Goal: Check status: Check status

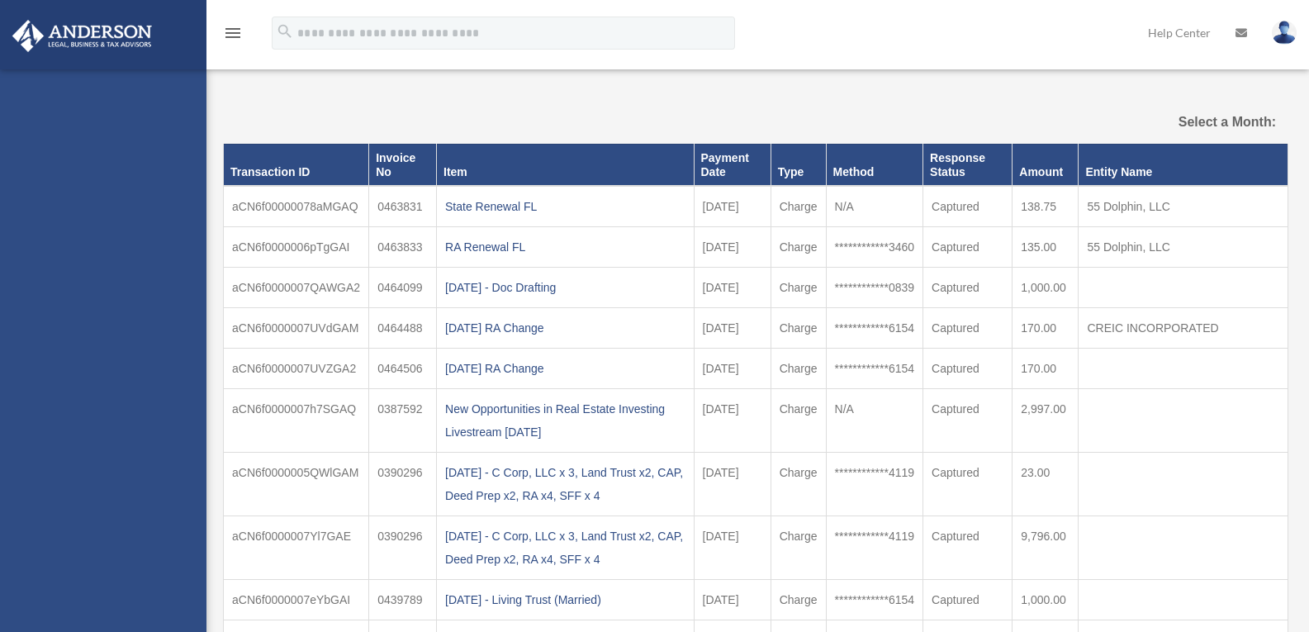
select select
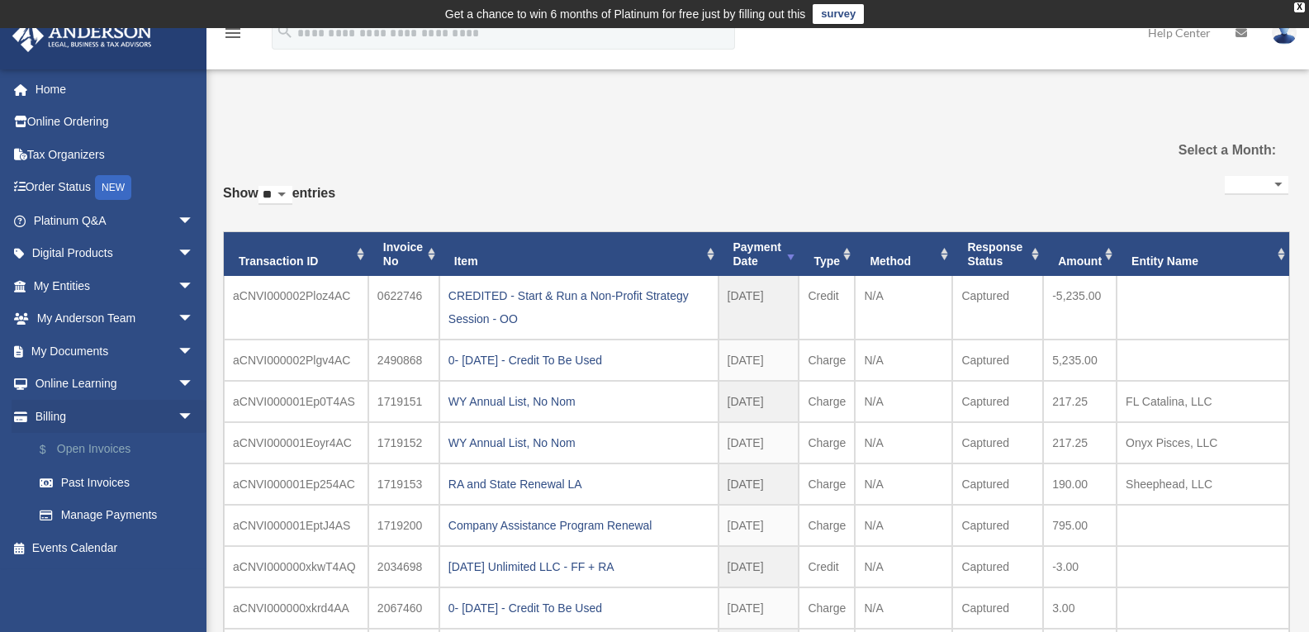
click at [100, 451] on link "$ Open Invoices" at bounding box center [121, 450] width 196 height 34
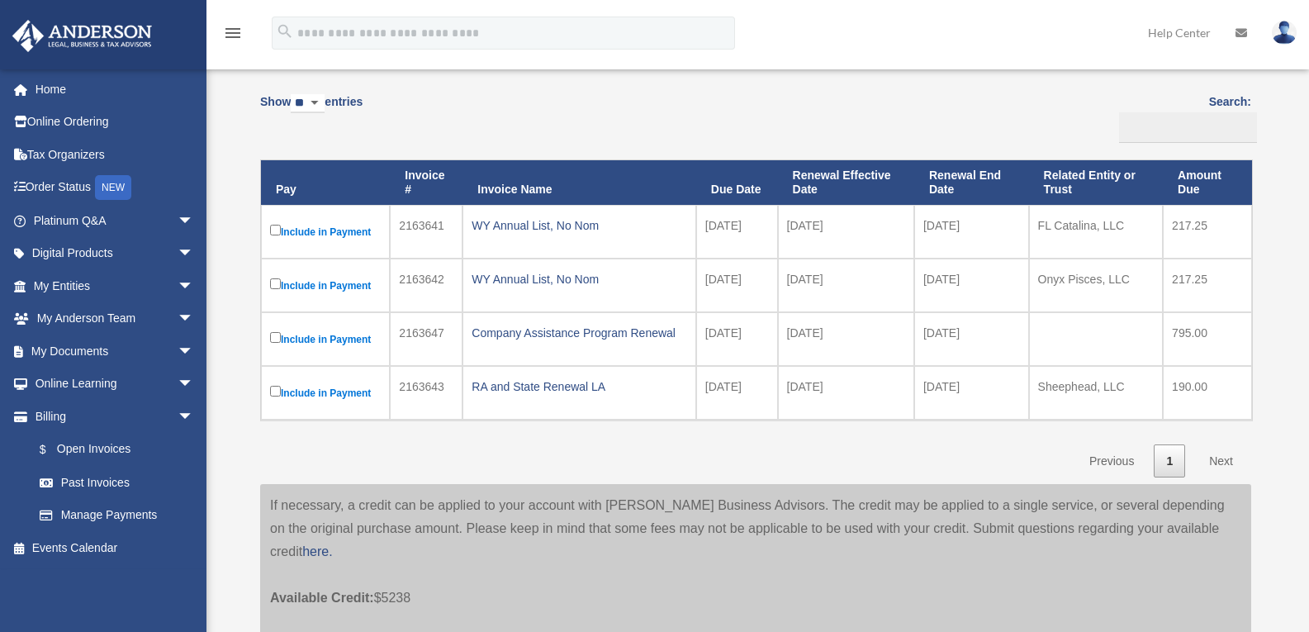
scroll to position [165, 0]
click at [70, 481] on link "Past Invoices" at bounding box center [121, 482] width 196 height 33
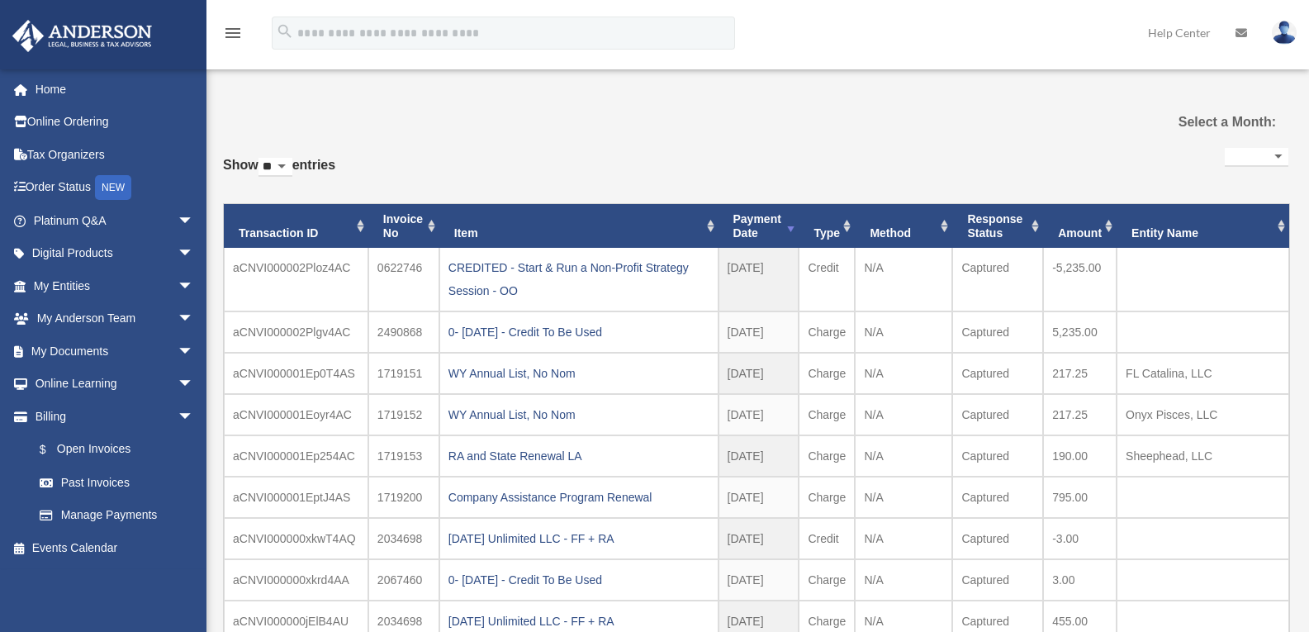
select select
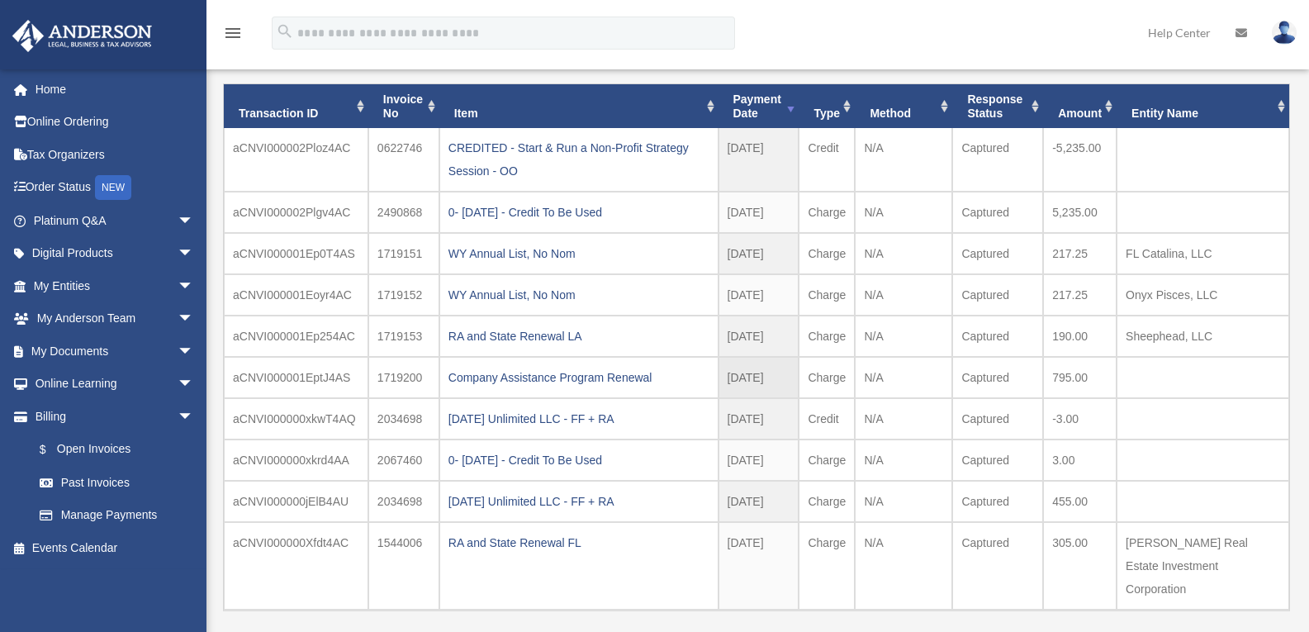
scroll to position [165, 0]
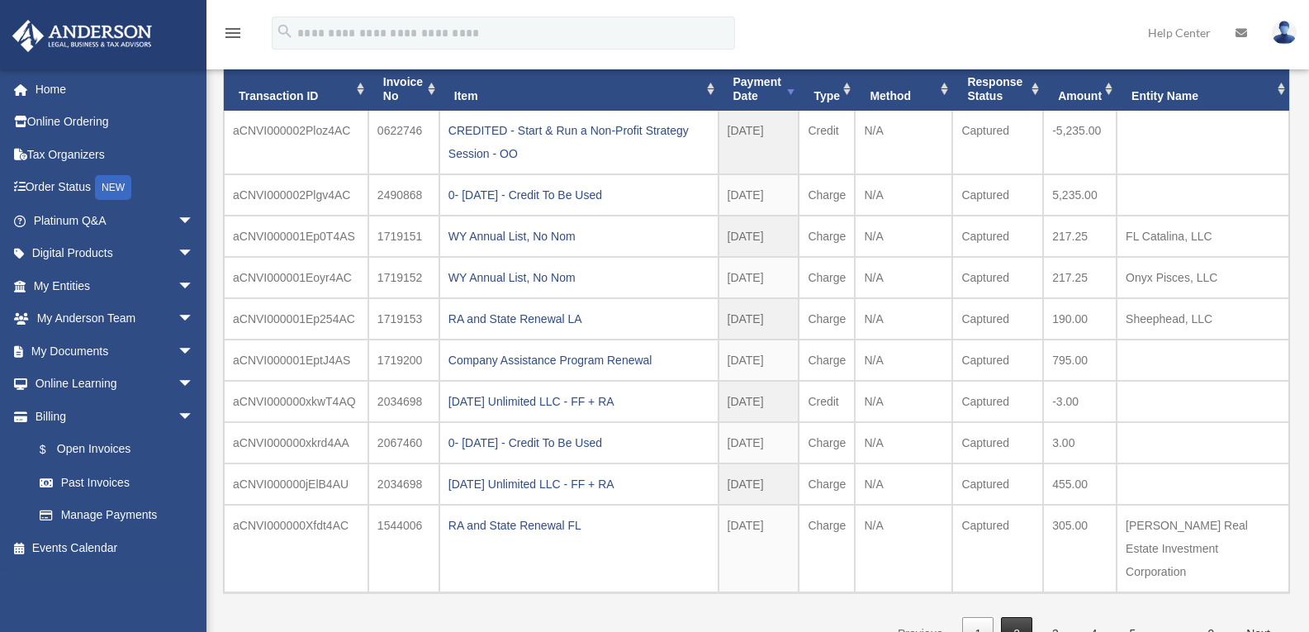
click at [1014, 617] on link "2" at bounding box center [1016, 634] width 31 height 34
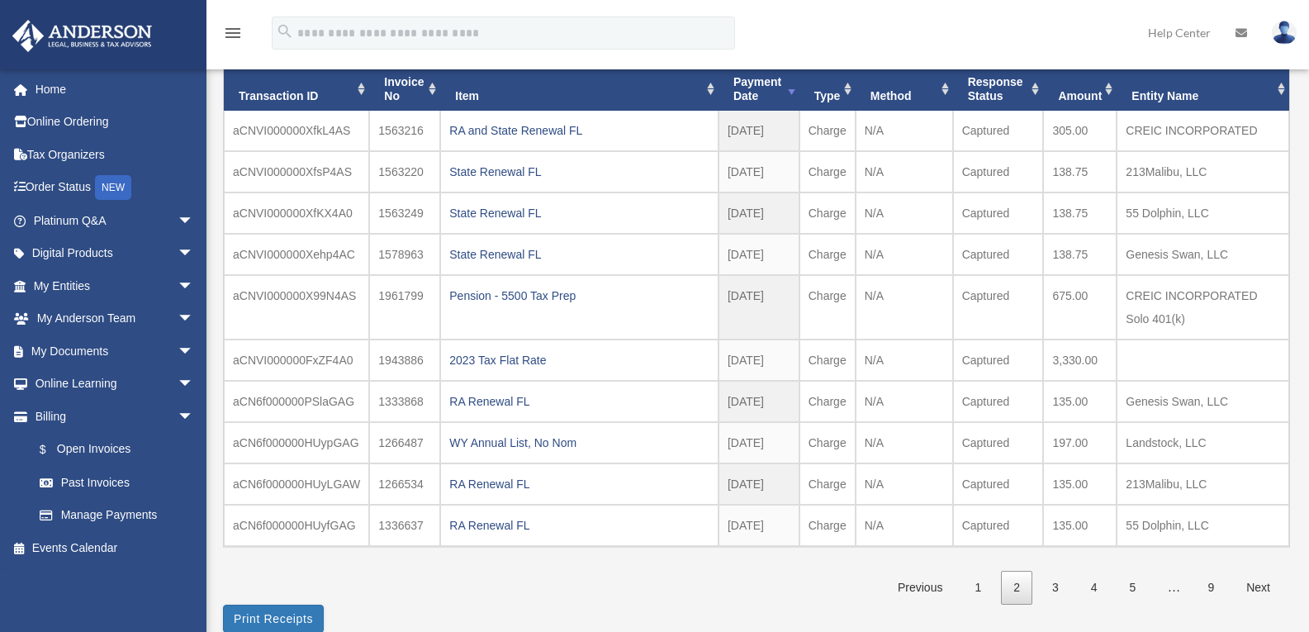
click at [1052, 586] on link "3" at bounding box center [1055, 588] width 31 height 34
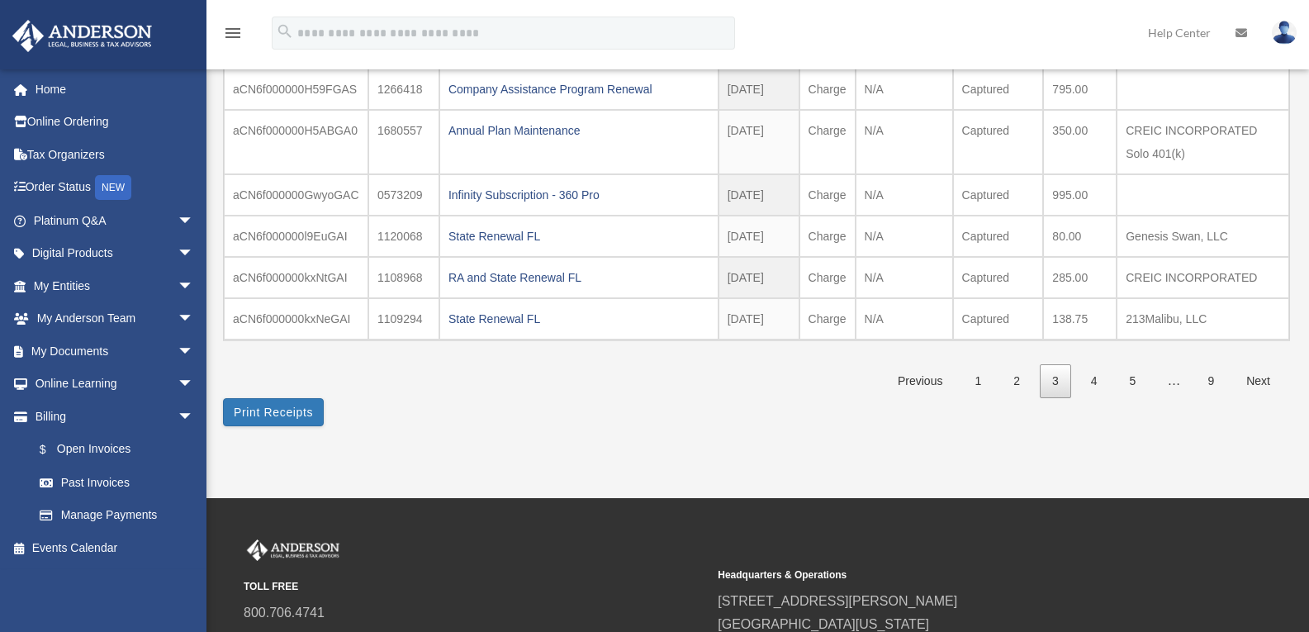
scroll to position [413, 0]
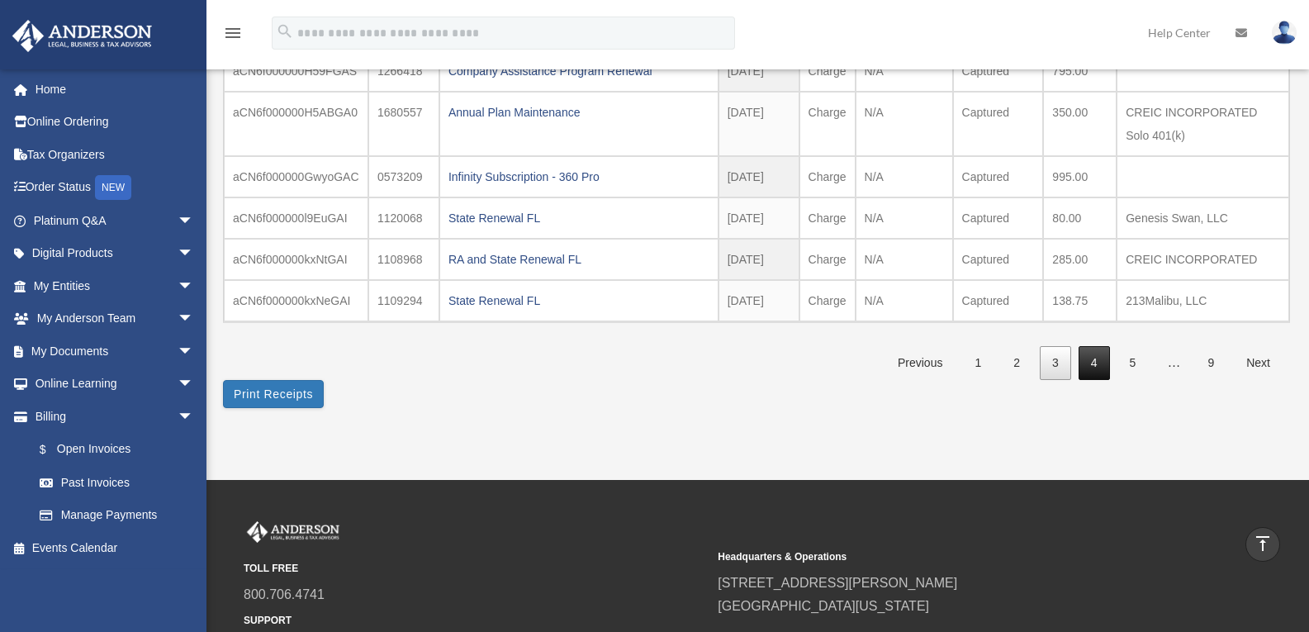
click at [1083, 356] on link "4" at bounding box center [1094, 363] width 31 height 34
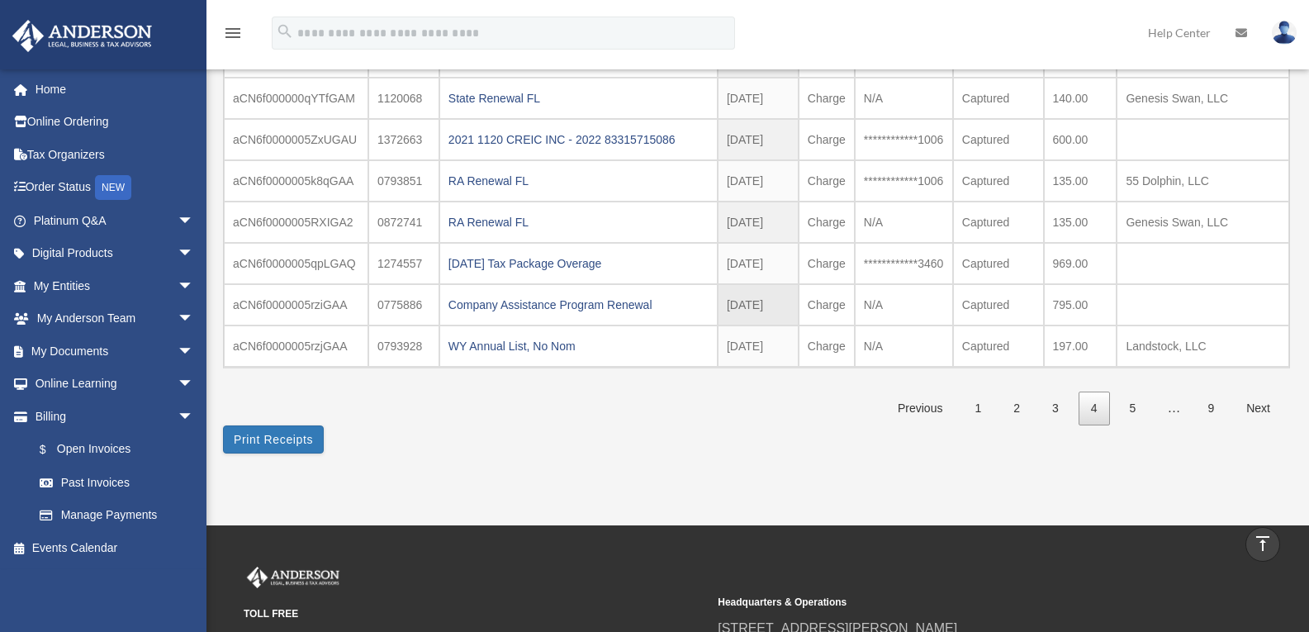
scroll to position [330, 0]
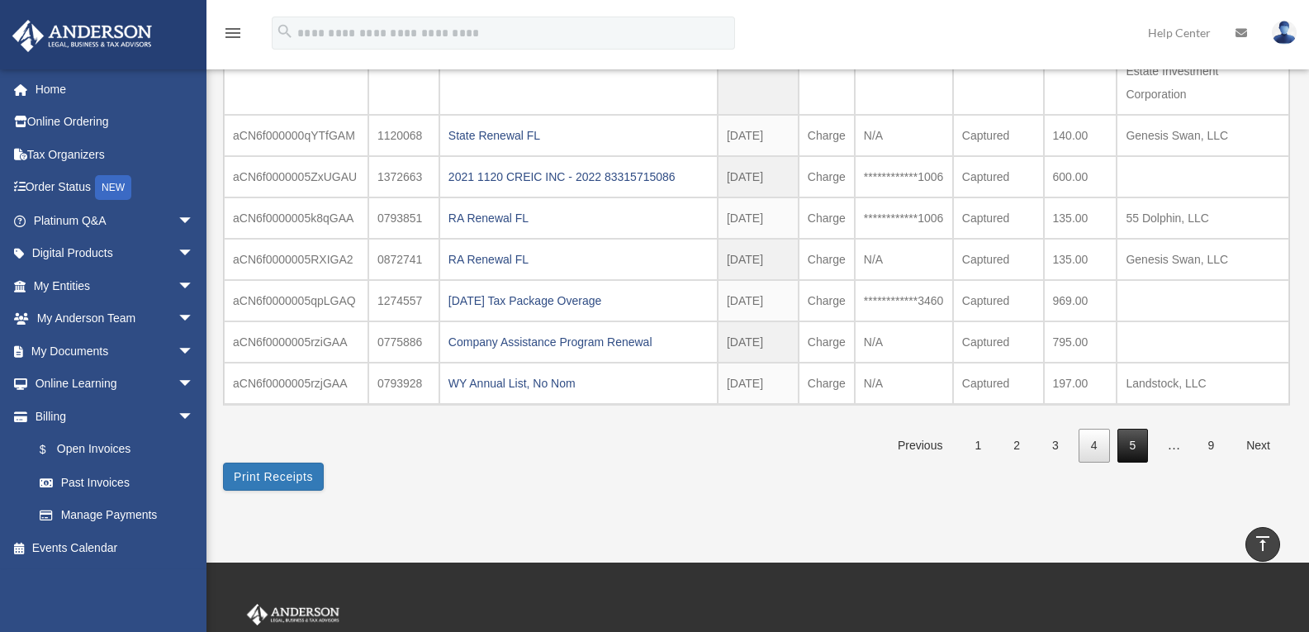
click at [1146, 429] on link "5" at bounding box center [1132, 446] width 31 height 34
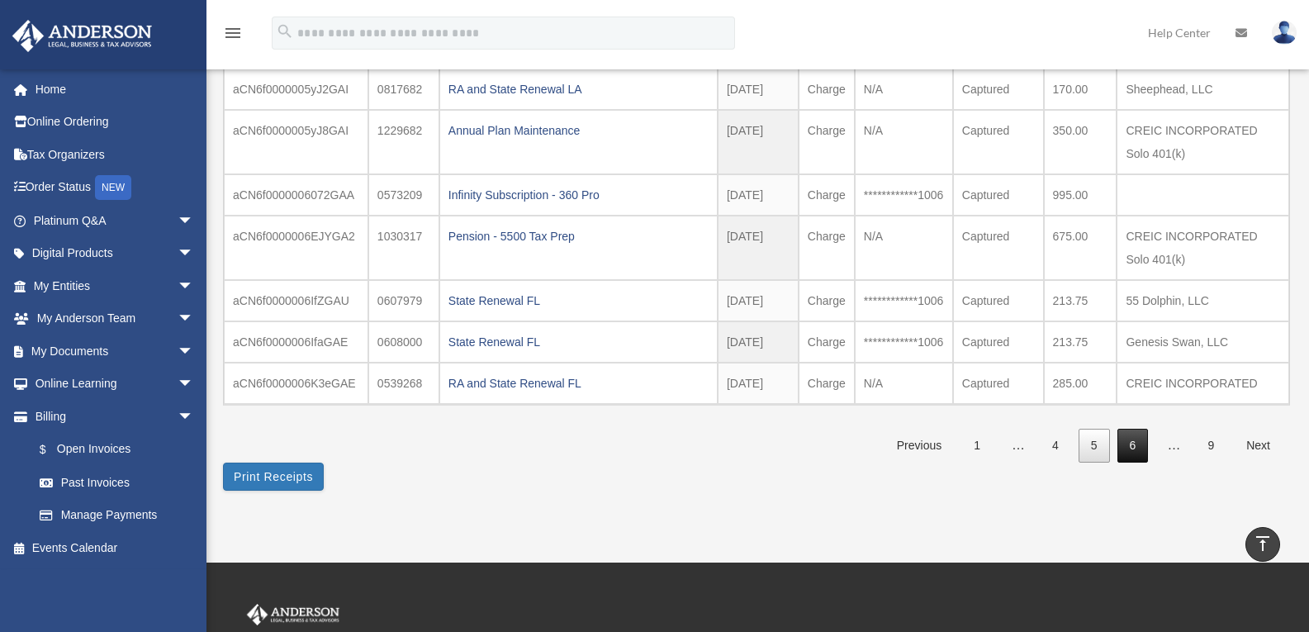
click at [1131, 442] on link "6" at bounding box center [1132, 446] width 31 height 34
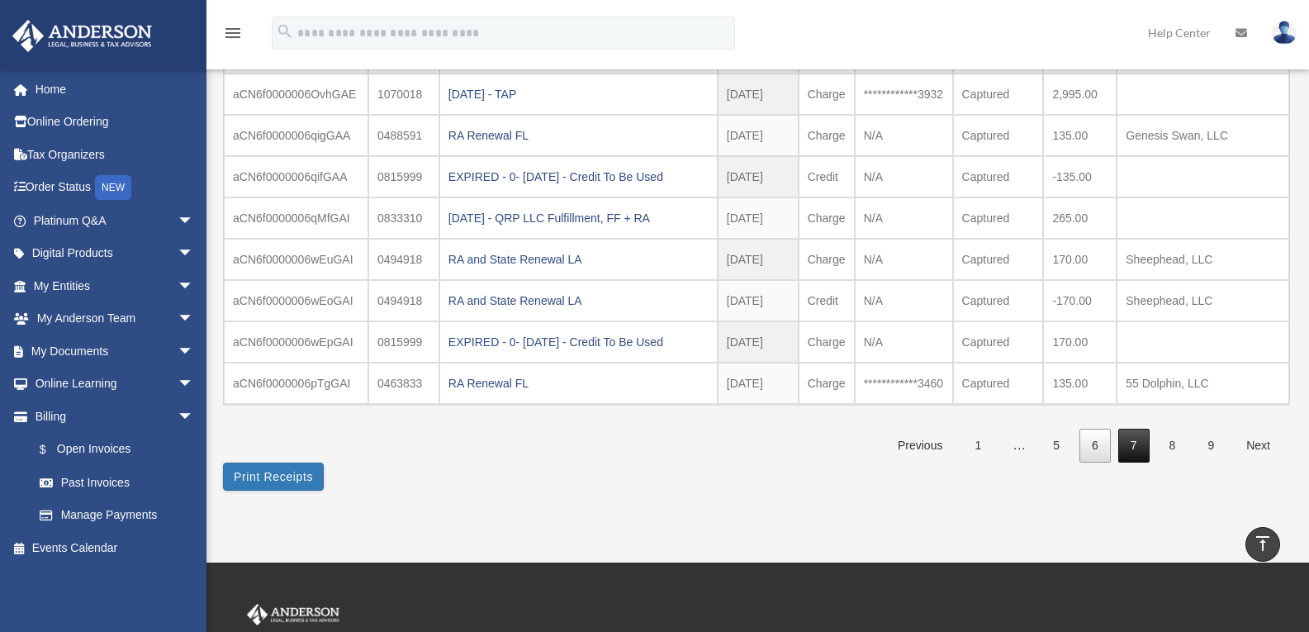
click at [1131, 429] on link "7" at bounding box center [1133, 446] width 31 height 34
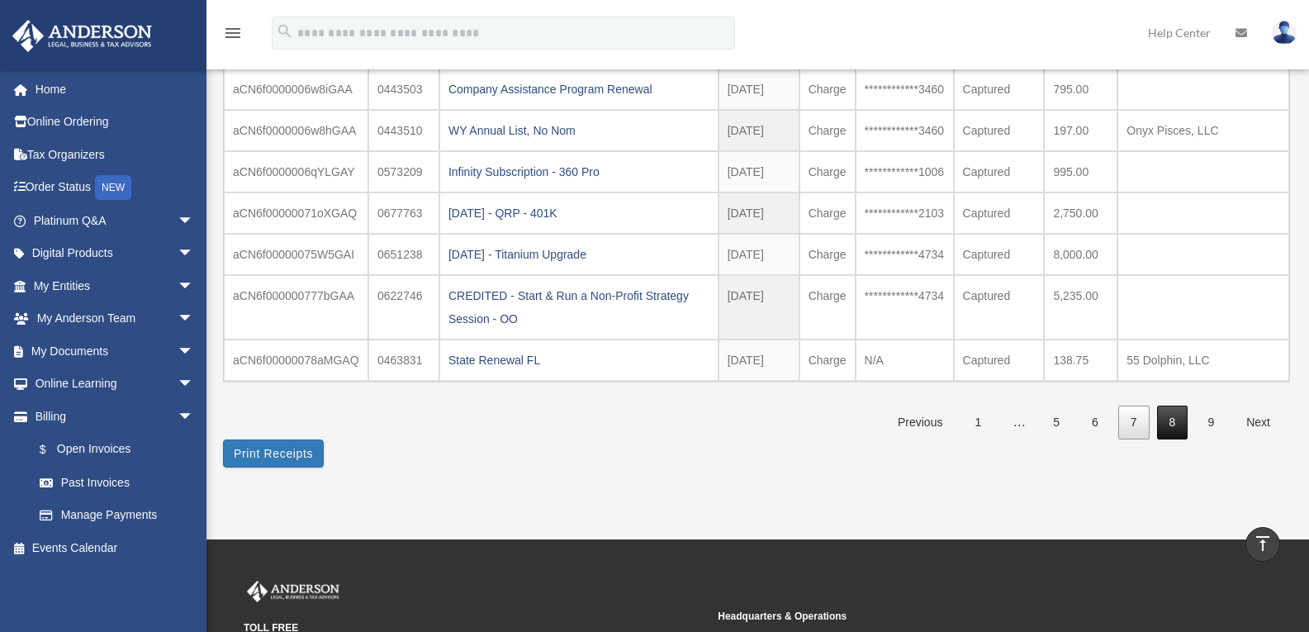
click at [1164, 421] on link "8" at bounding box center [1172, 422] width 31 height 34
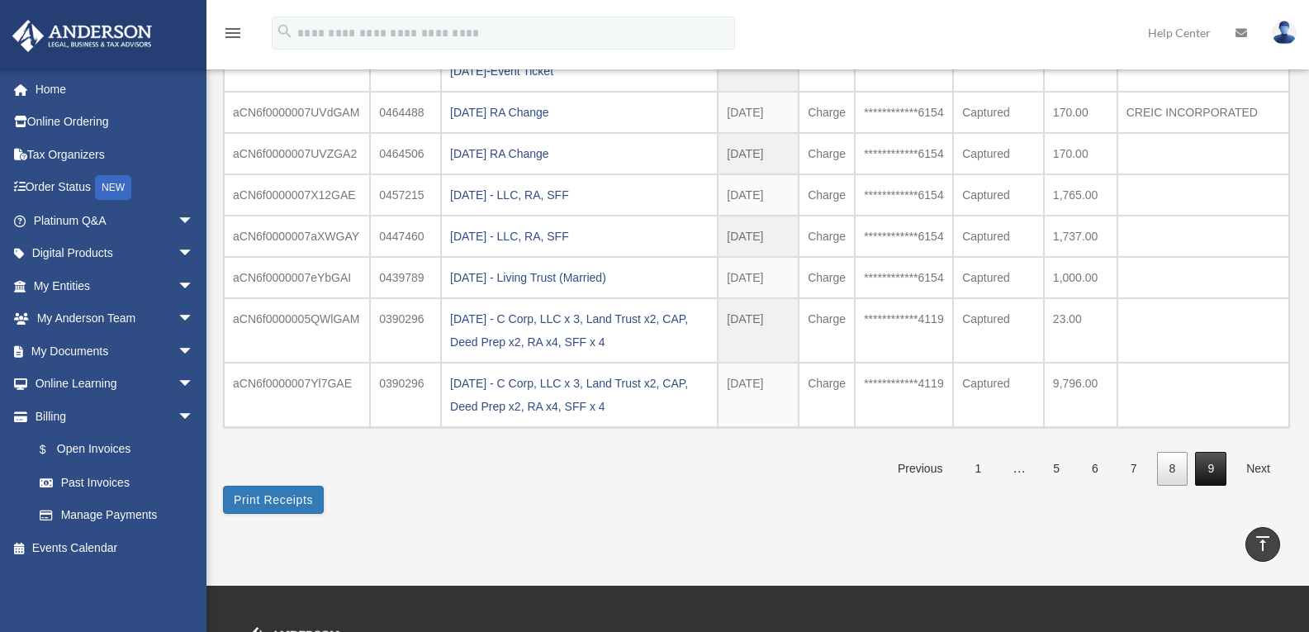
click at [1206, 457] on link "9" at bounding box center [1210, 469] width 31 height 34
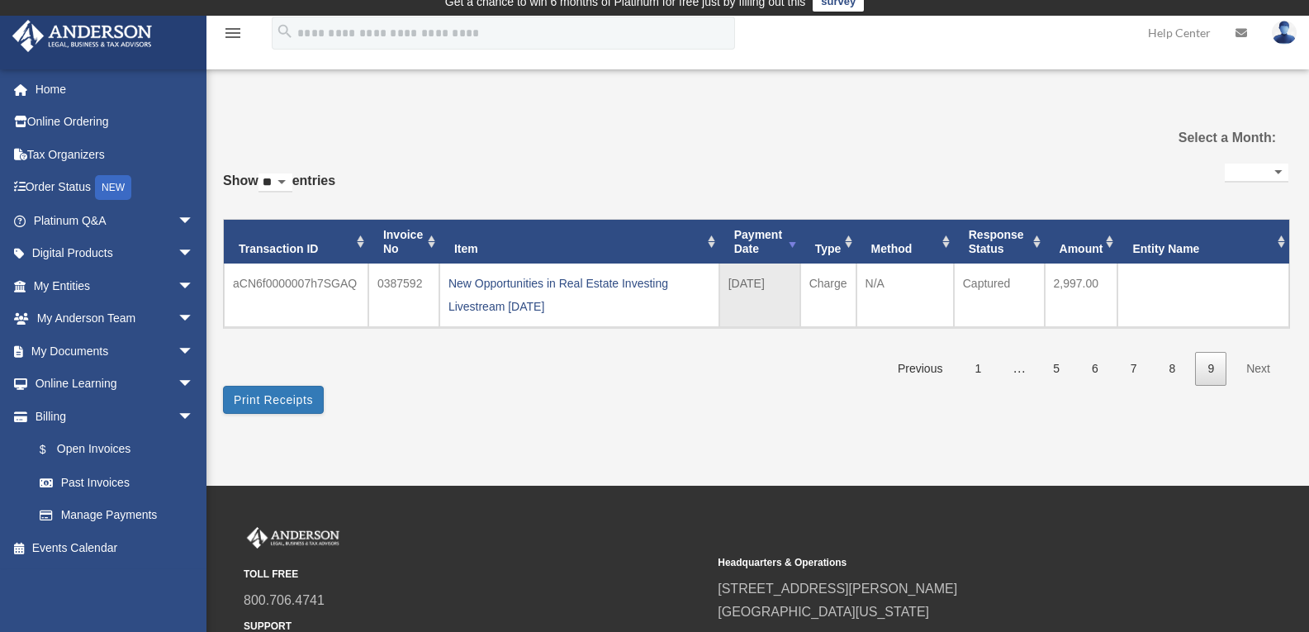
scroll to position [0, 0]
